Goal: Information Seeking & Learning: Learn about a topic

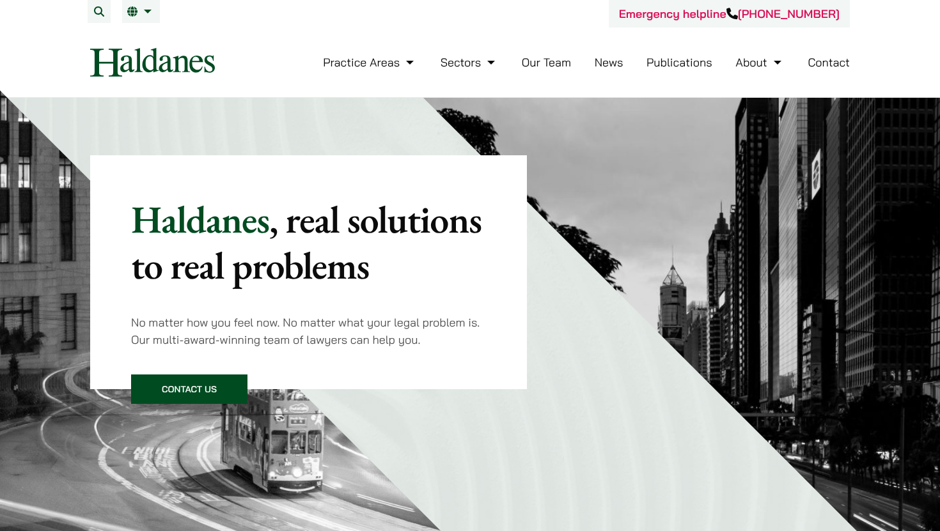
click at [616, 63] on link "News" at bounding box center [609, 62] width 29 height 15
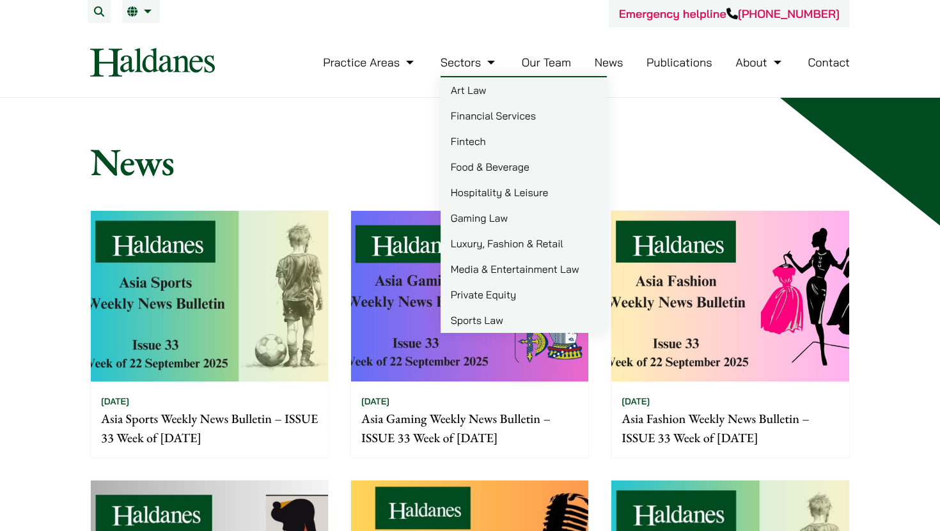
click at [480, 115] on link "Financial Services" at bounding box center [524, 116] width 166 height 26
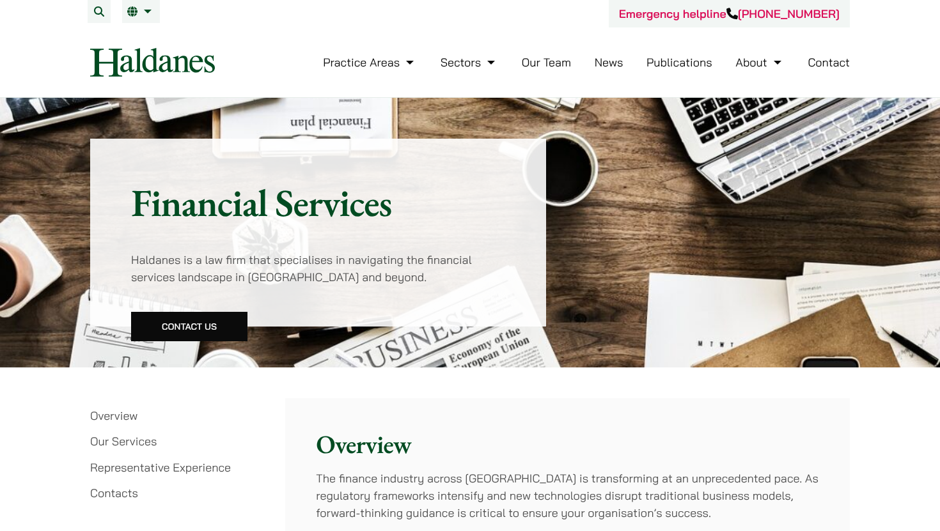
click at [615, 59] on link "News" at bounding box center [609, 62] width 29 height 15
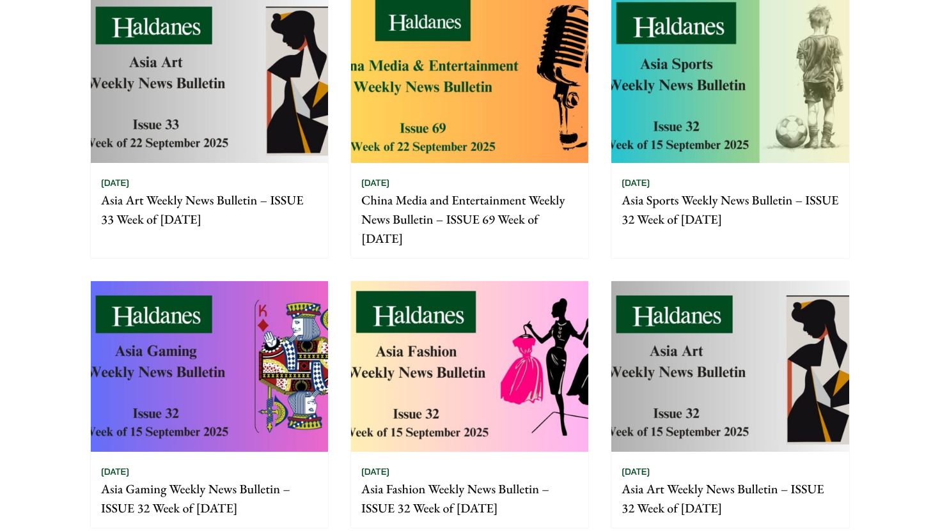
scroll to position [933, 0]
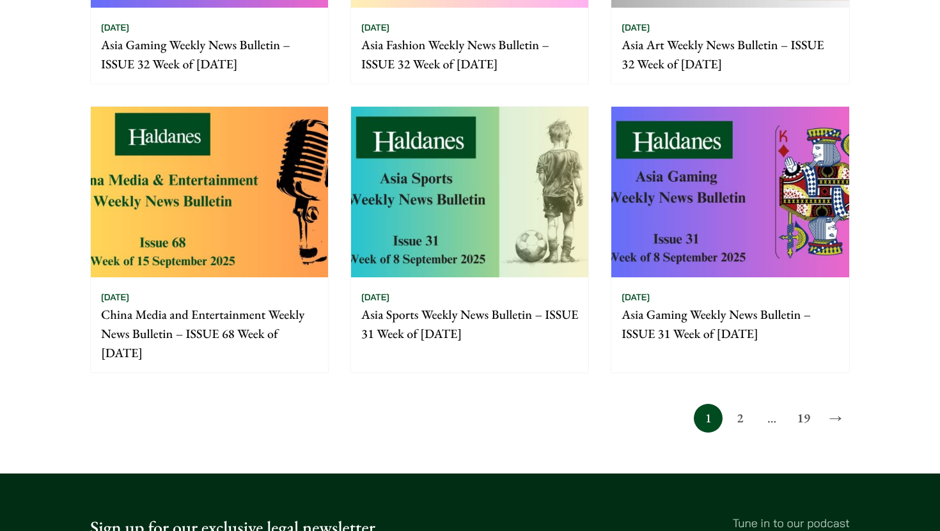
click at [746, 423] on link "2" at bounding box center [740, 418] width 29 height 29
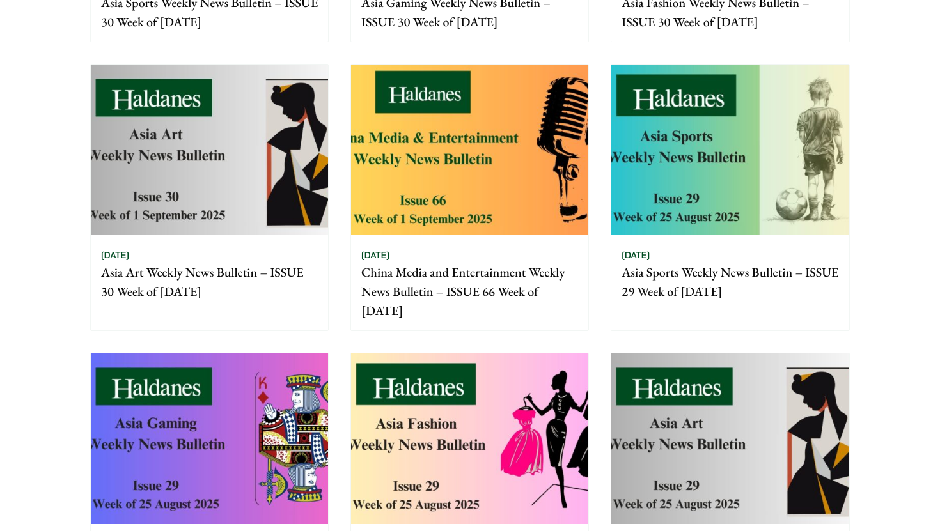
scroll to position [953, 0]
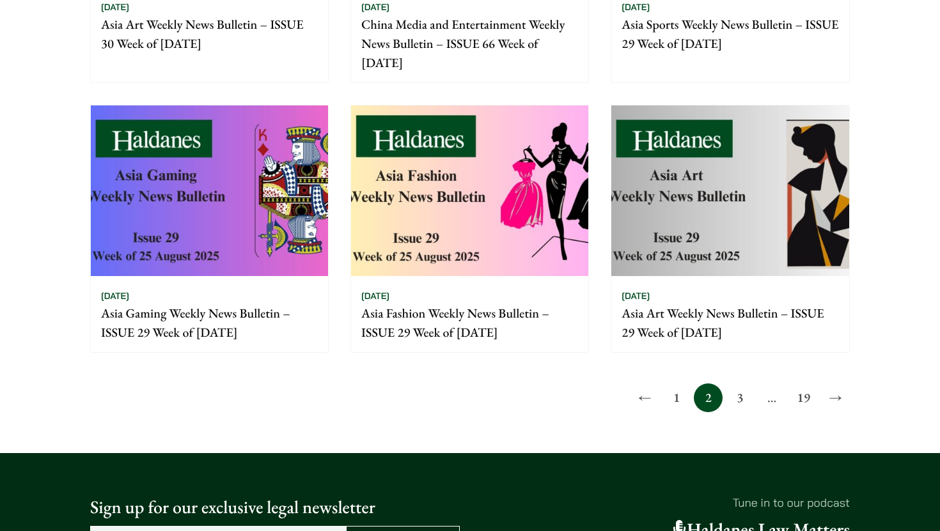
click at [809, 403] on link "19" at bounding box center [803, 398] width 29 height 29
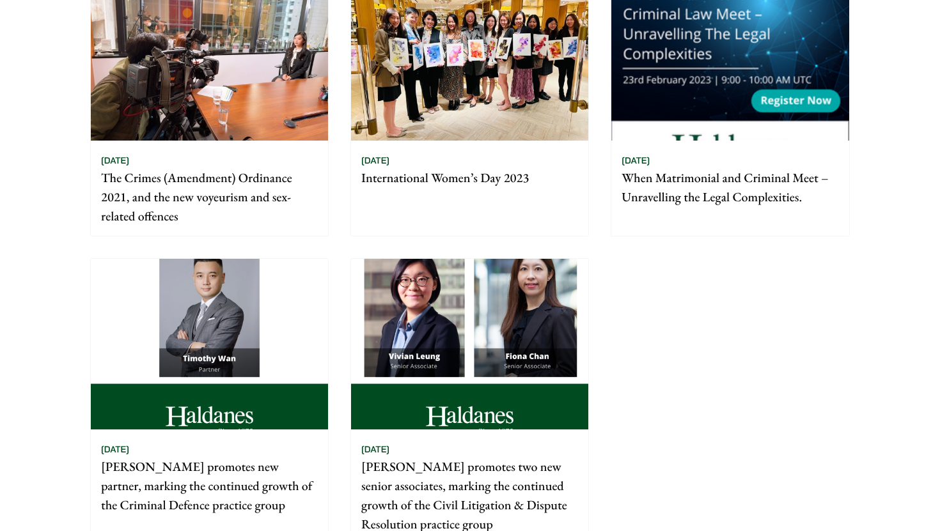
scroll to position [925, 0]
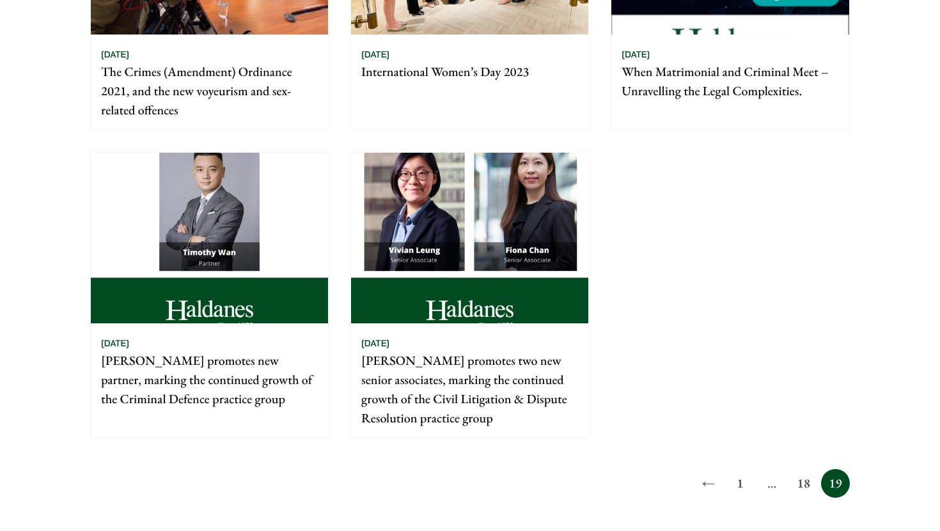
click at [746, 483] on link "1" at bounding box center [740, 483] width 29 height 29
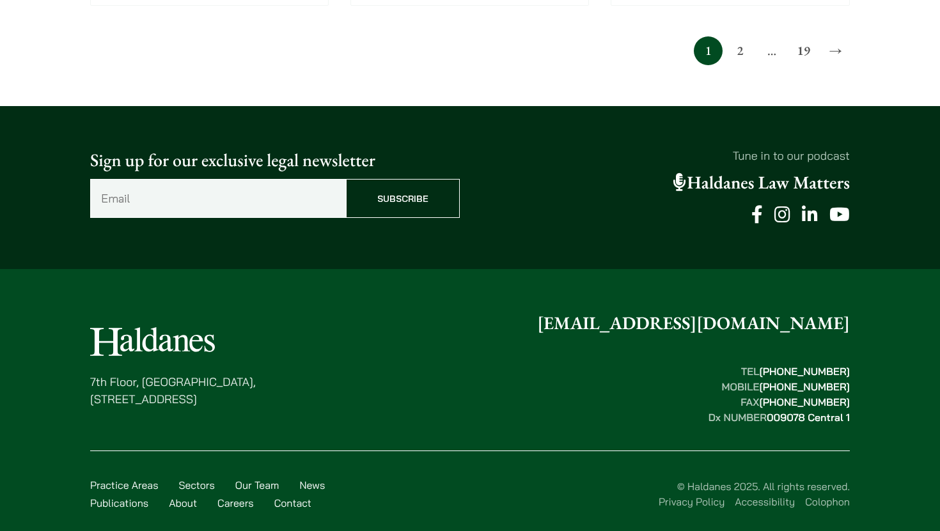
scroll to position [1321, 0]
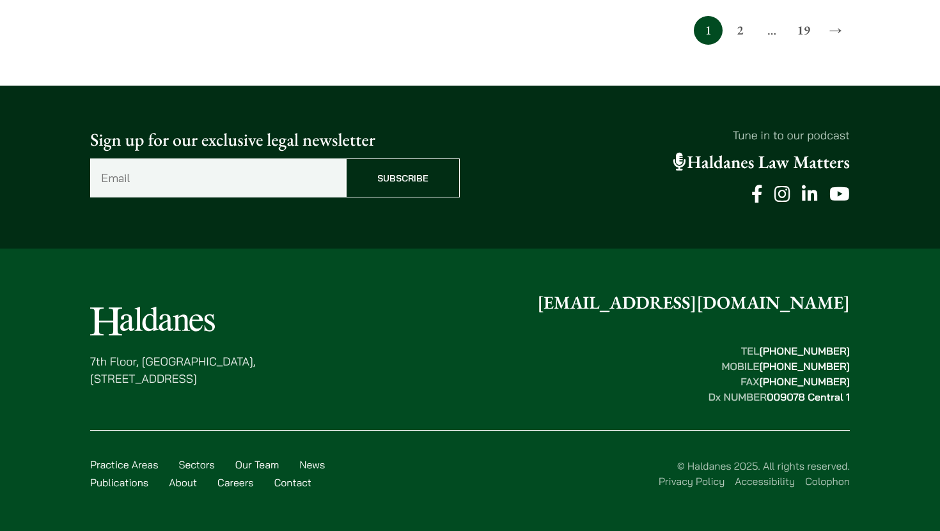
click at [740, 31] on link "2" at bounding box center [740, 30] width 29 height 29
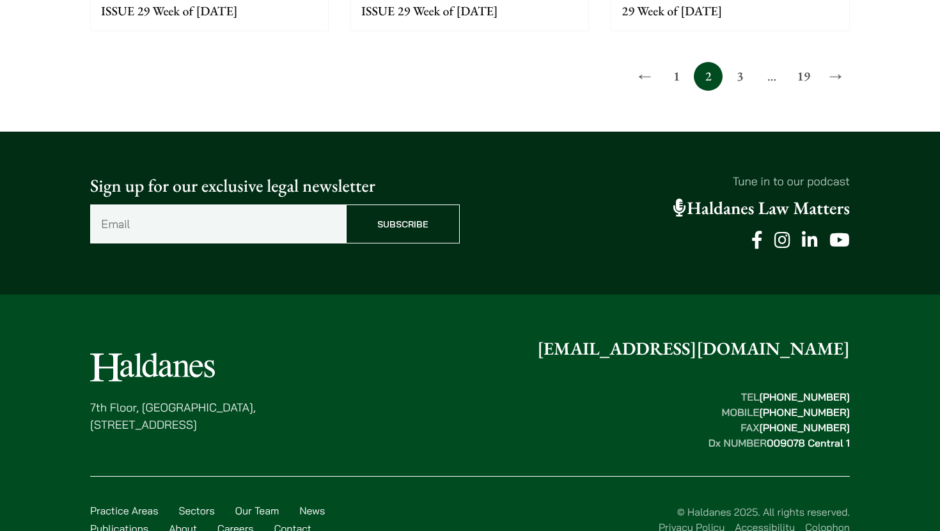
scroll to position [1254, 0]
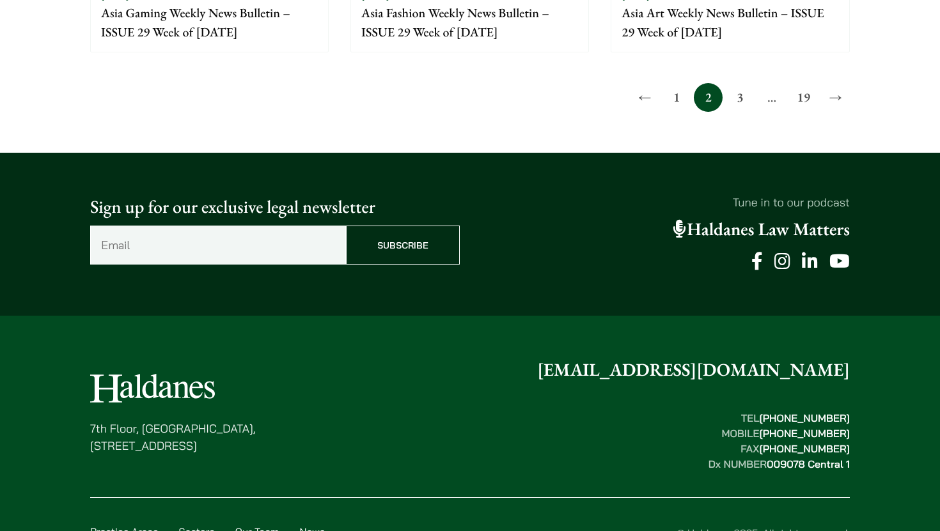
click at [746, 103] on link "3" at bounding box center [740, 97] width 29 height 29
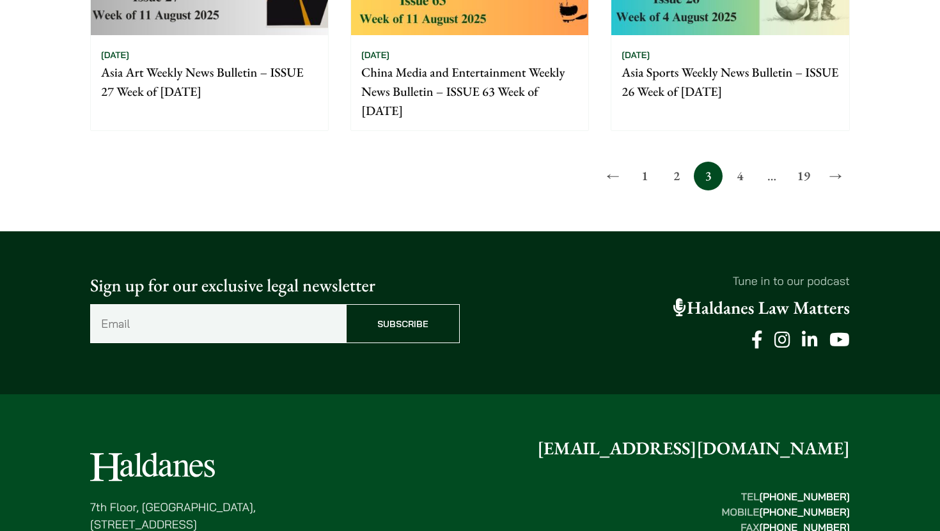
scroll to position [1194, 0]
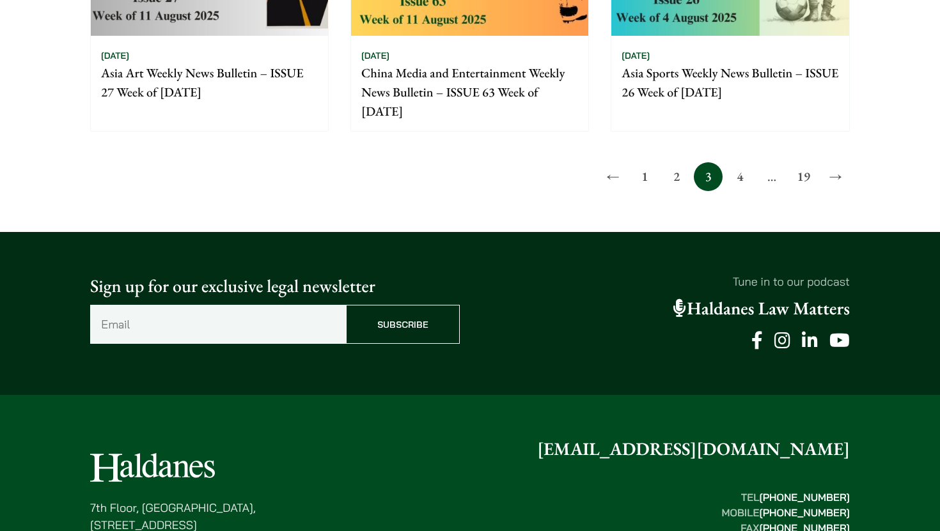
click at [804, 180] on link "19" at bounding box center [803, 176] width 29 height 29
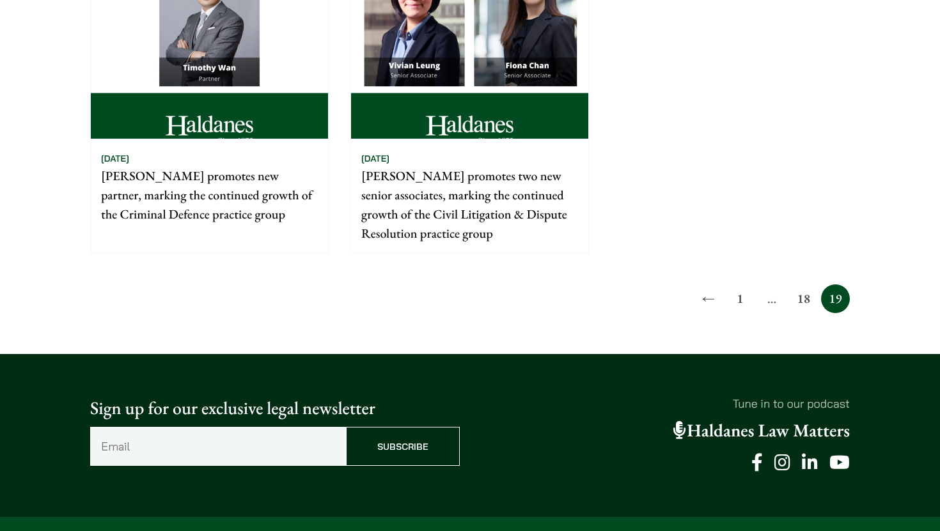
scroll to position [1176, 0]
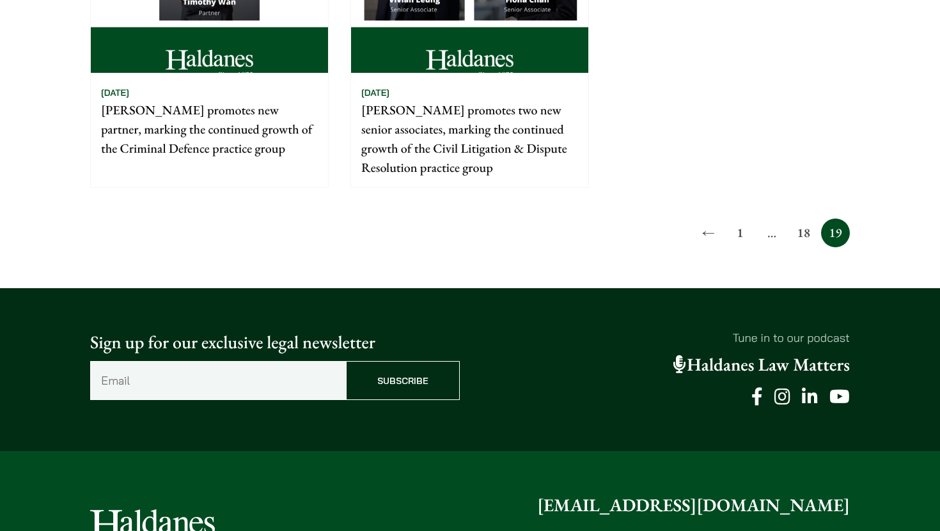
click at [808, 237] on link "18" at bounding box center [803, 233] width 29 height 29
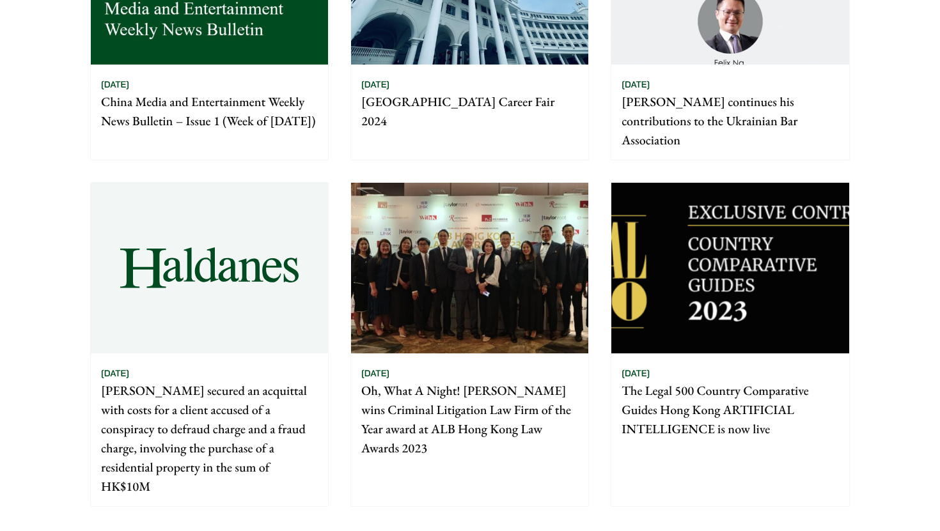
scroll to position [852, 0]
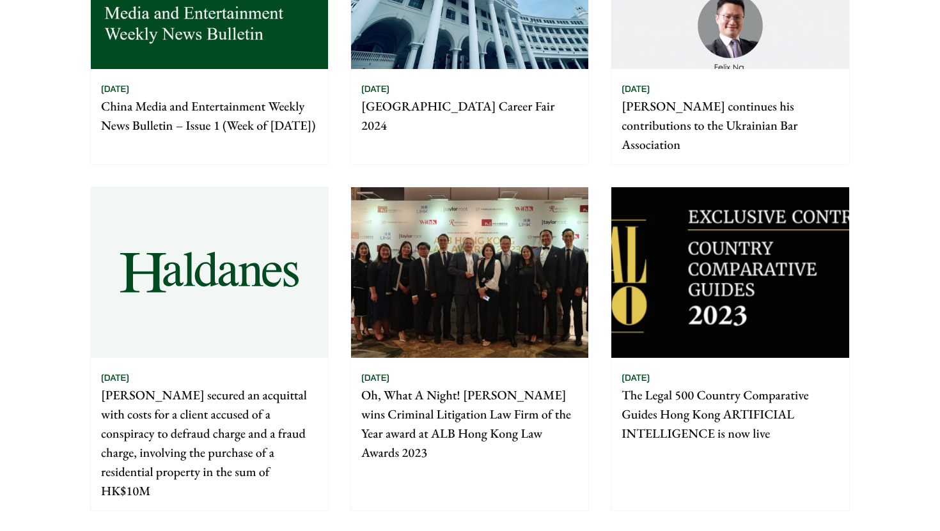
click at [196, 135] on p "China Media and Entertainment Weekly News Bulletin – Issue 1 (Week of [DATE])" at bounding box center [209, 116] width 217 height 38
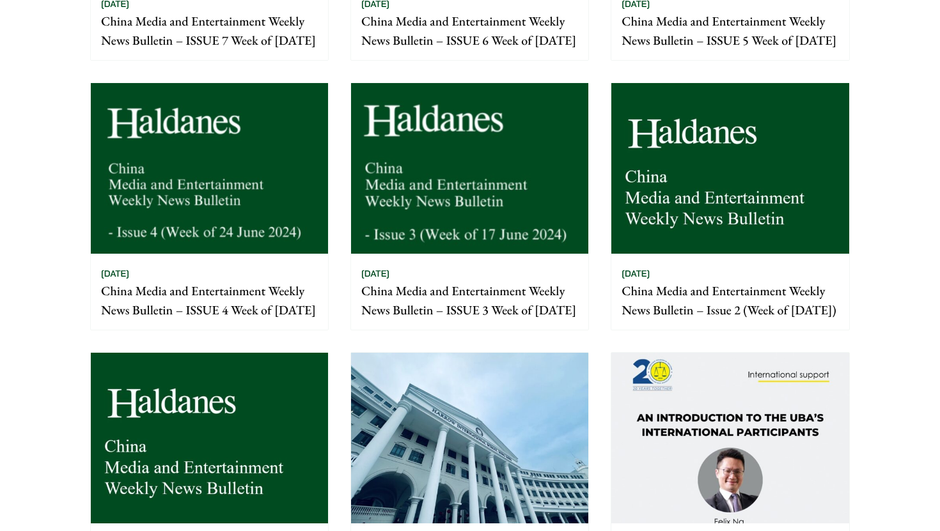
scroll to position [0, 0]
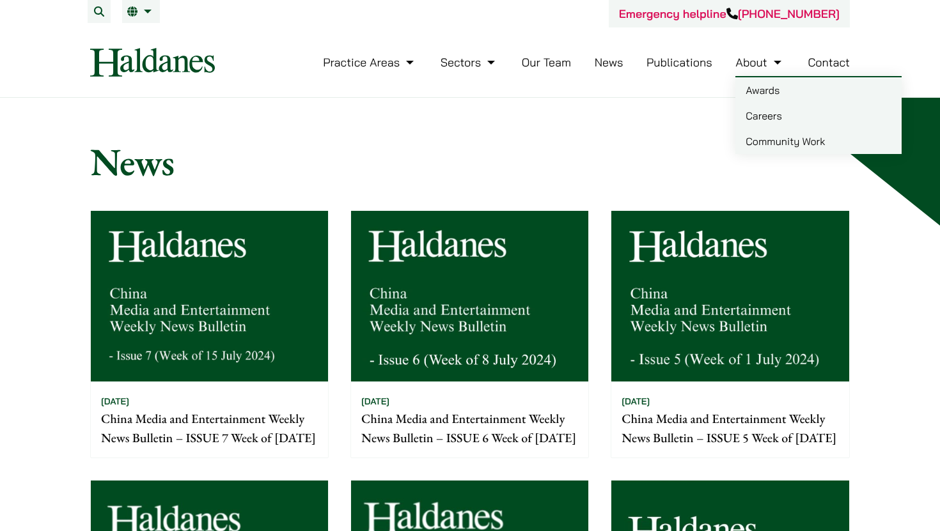
click at [609, 66] on link "News" at bounding box center [609, 62] width 29 height 15
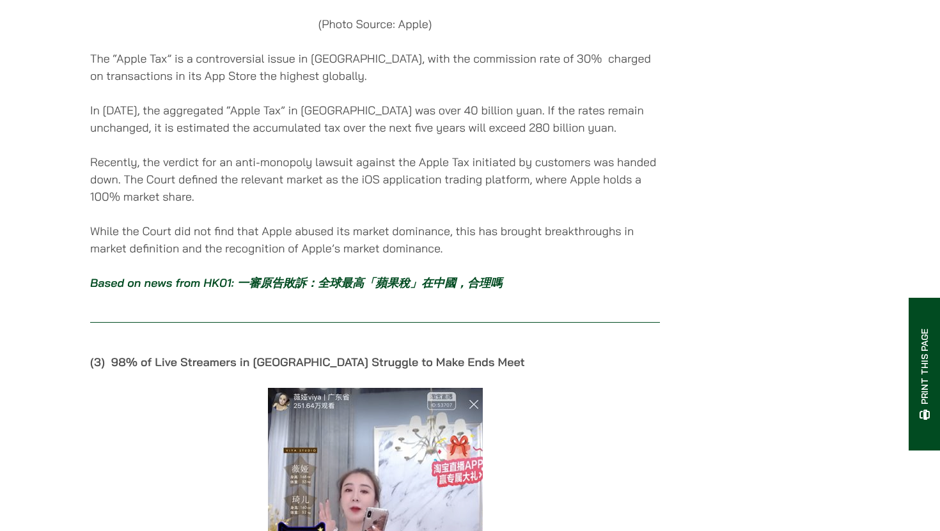
scroll to position [2343, 0]
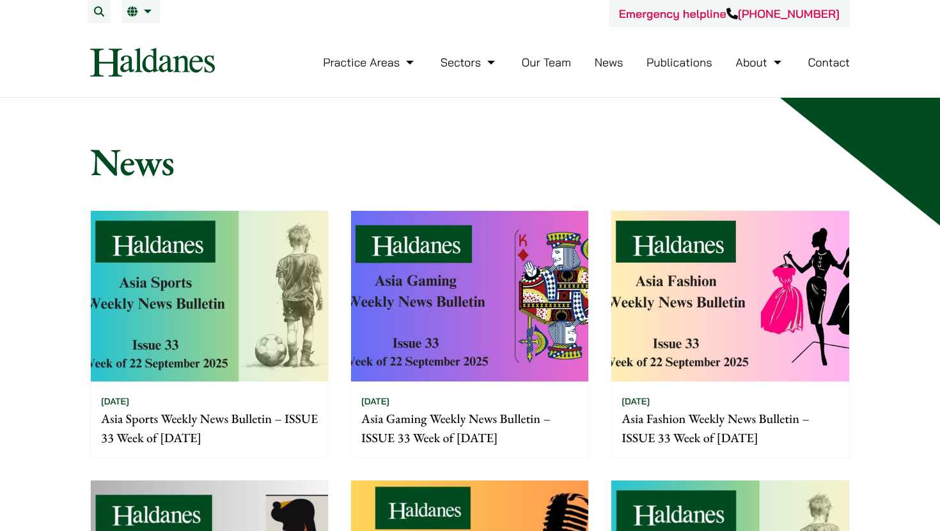
click at [641, 62] on ul "Practice Areas Antitrust and Competition Law Civil Litigation & Dispute Resolut…" at bounding box center [586, 62] width 527 height 27
click at [657, 62] on link "Publications" at bounding box center [679, 62] width 66 height 15
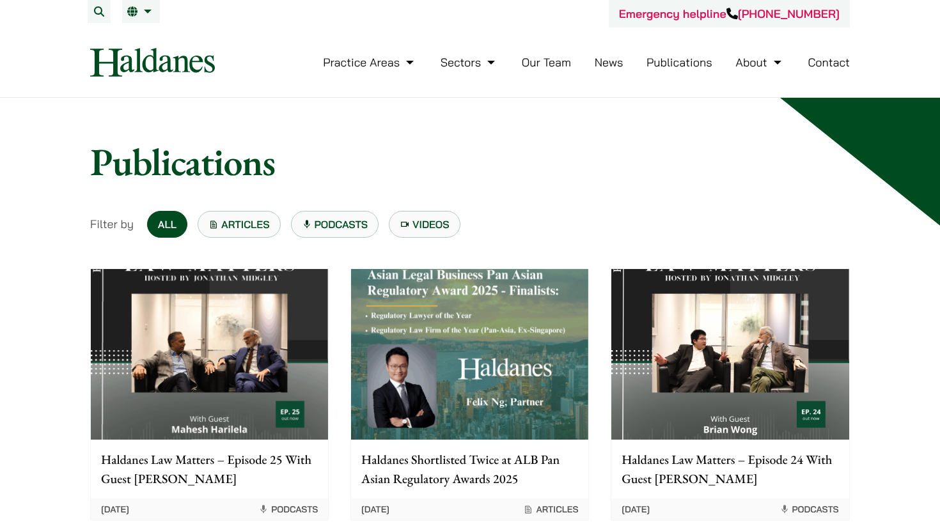
click at [98, 12] on button "Search" at bounding box center [99, 11] width 23 height 23
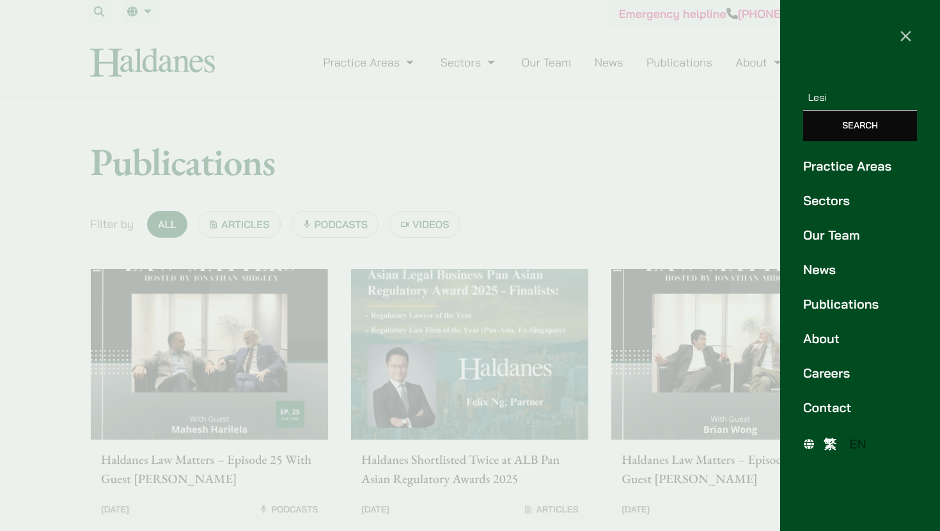
type input "Lesi"
click at [852, 125] on input "Search" at bounding box center [860, 126] width 114 height 31
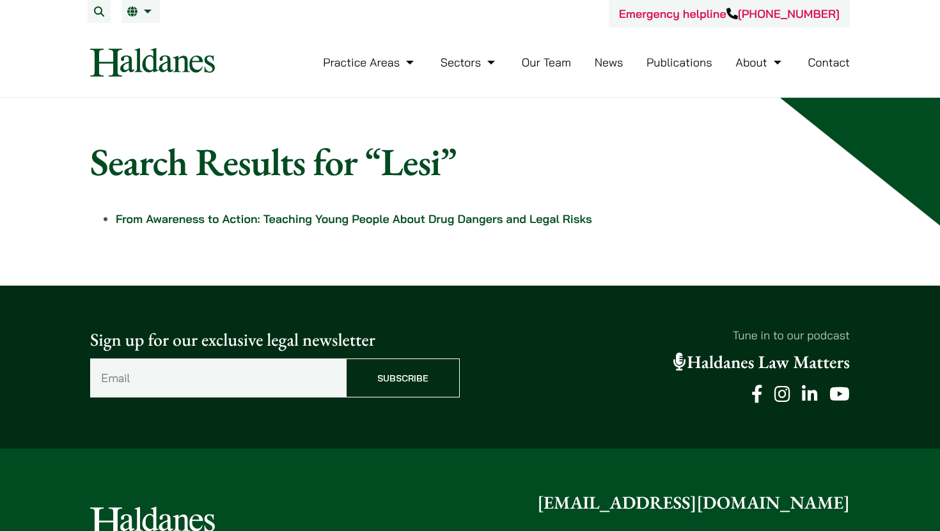
click at [534, 63] on link "Our Team" at bounding box center [546, 62] width 49 height 15
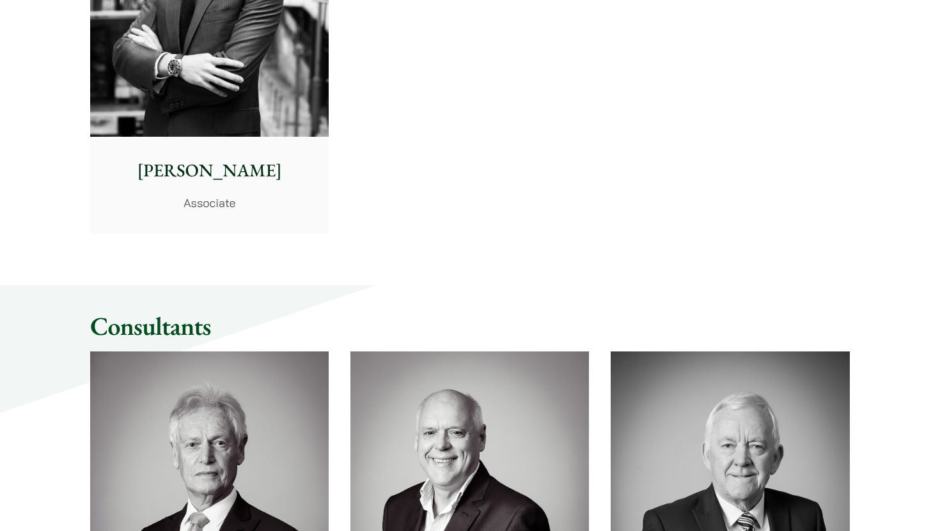
scroll to position [5850, 0]
